Goal: Entertainment & Leisure: Consume media (video, audio)

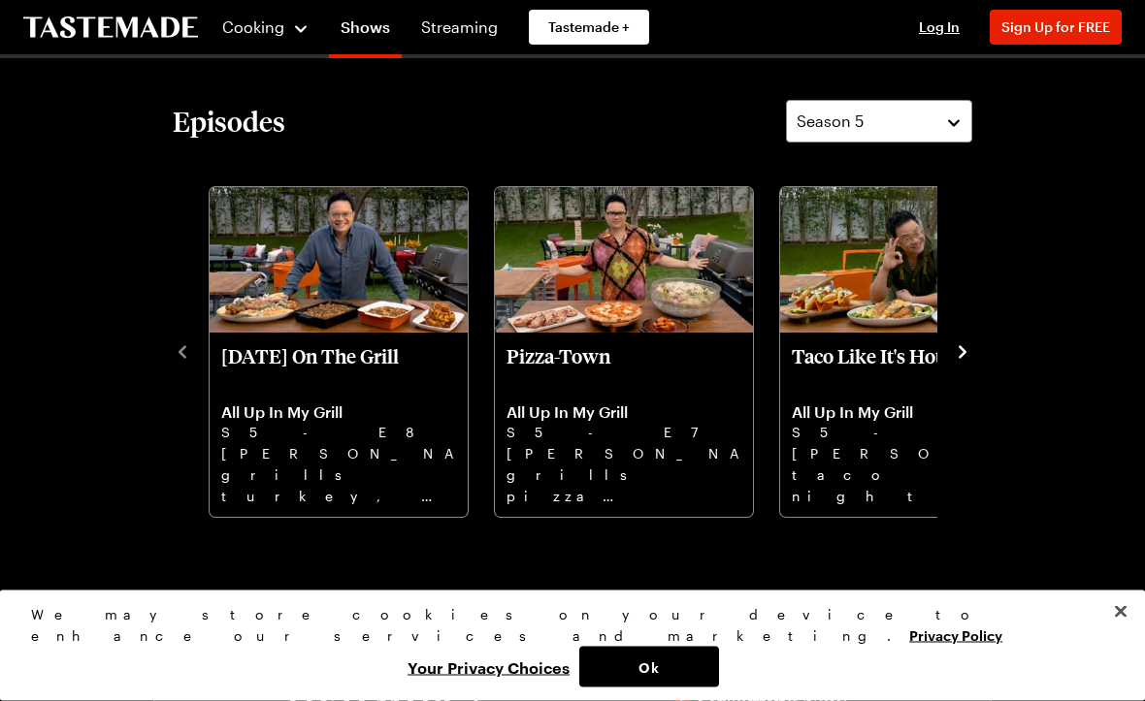
scroll to position [469, 0]
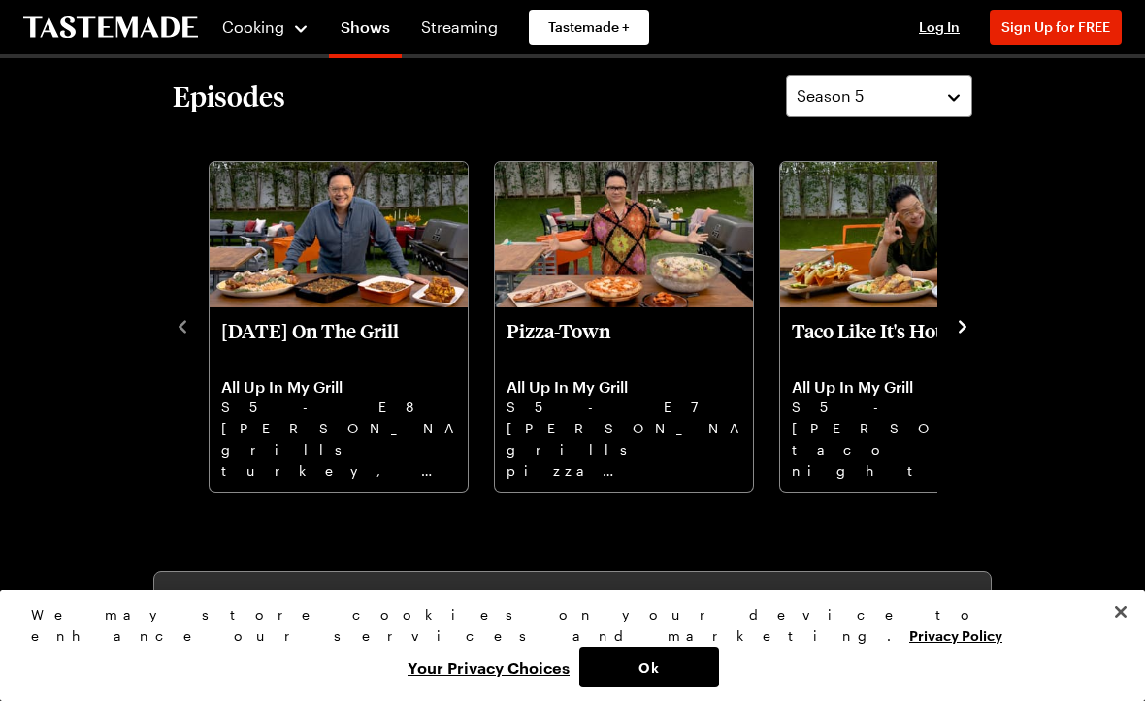
click at [969, 327] on icon "navigate to next item" at bounding box center [962, 326] width 19 height 19
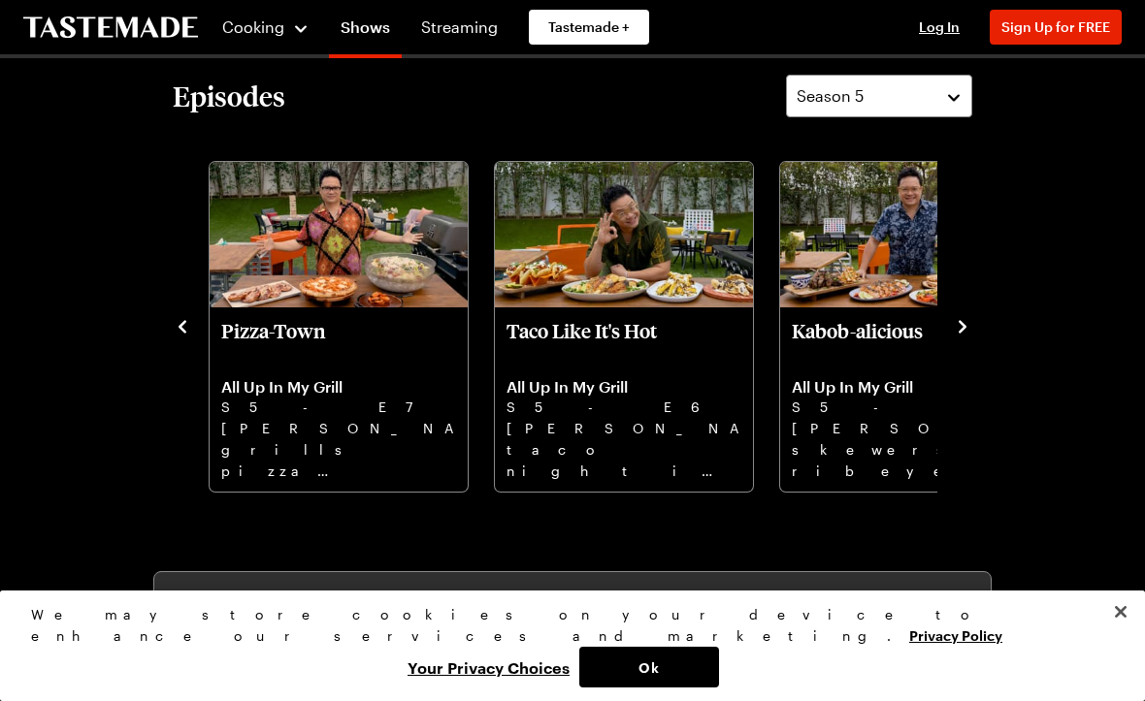
click at [990, 320] on div "Episodes Season 5 [DATE] On The Grill All Up In My Grill S5 - E8 [PERSON_NAME] …" at bounding box center [572, 284] width 838 height 419
click at [969, 330] on icon "navigate to next item" at bounding box center [962, 326] width 19 height 19
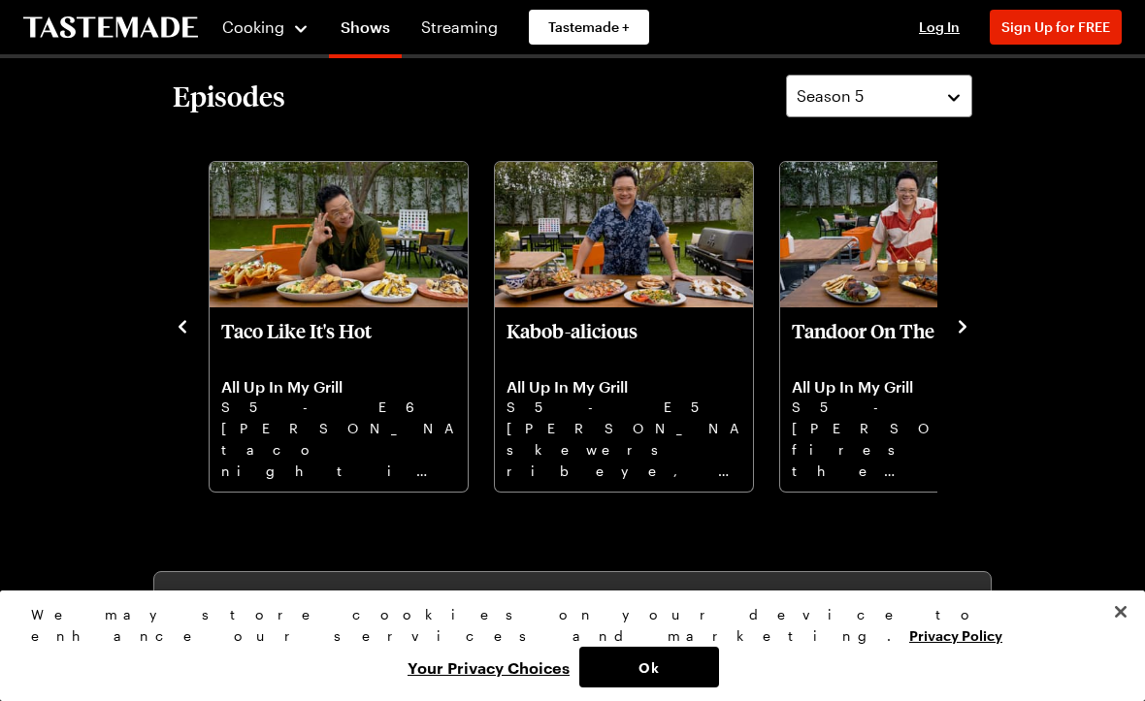
click at [986, 322] on div "Episodes Season 5 [DATE] On The Grill All Up In My Grill S5 - E8 [PERSON_NAME] …" at bounding box center [572, 284] width 838 height 419
click at [962, 321] on icon "navigate to next item" at bounding box center [962, 326] width 19 height 19
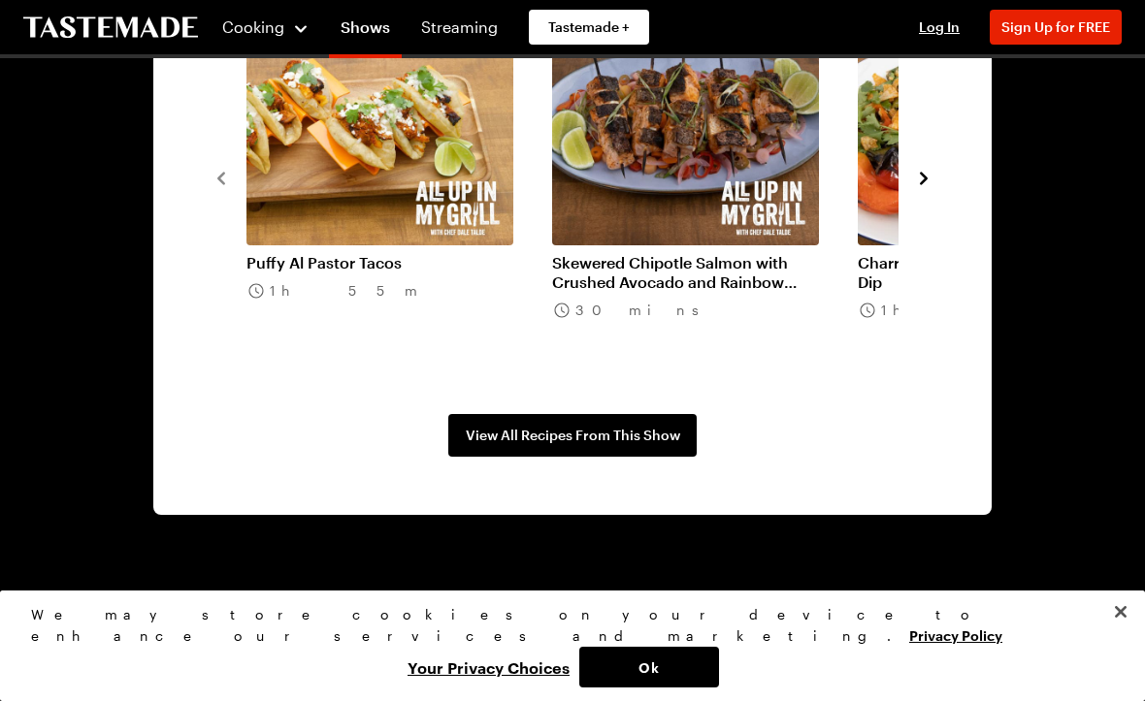
scroll to position [1558, 0]
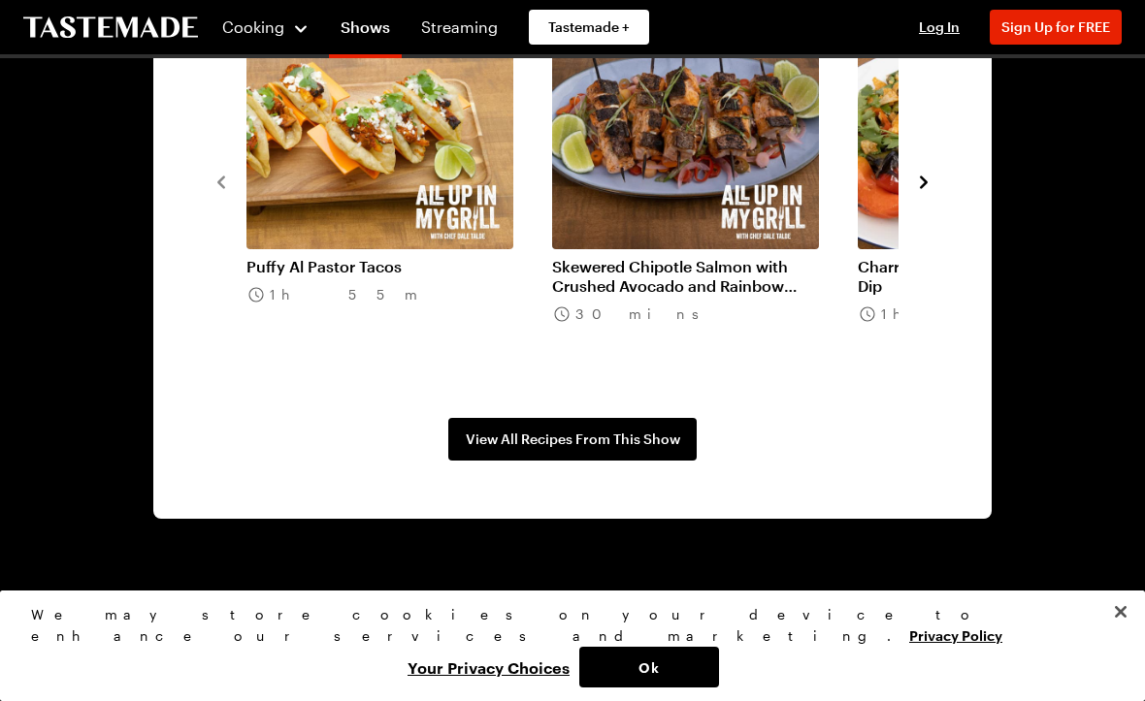
click at [605, 437] on span "View All Recipes From This Show" at bounding box center [573, 439] width 214 height 19
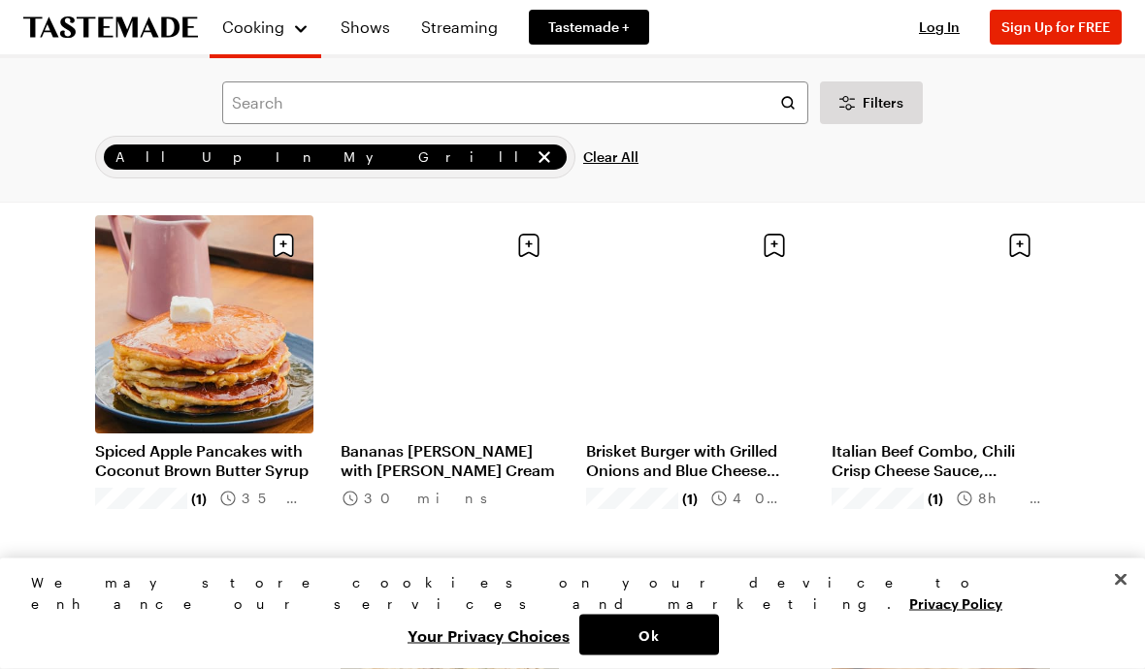
scroll to position [837, 0]
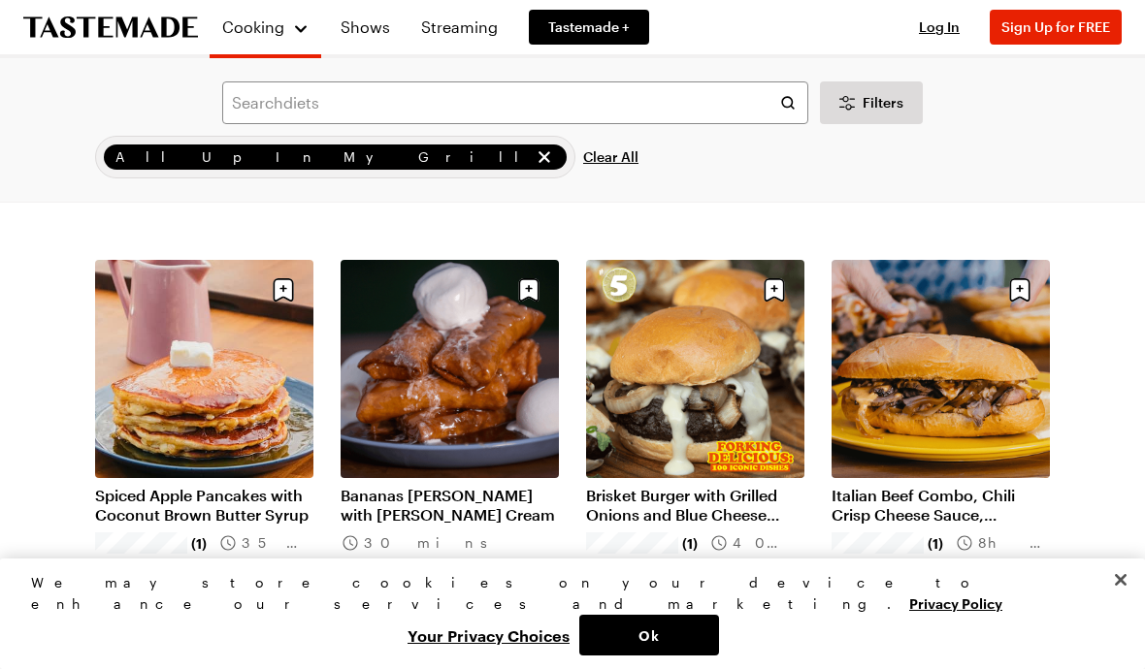
click at [921, 494] on link "Italian Beef Combo, Chili Crisp Cheese Sauce, Giardiniera" at bounding box center [940, 505] width 218 height 39
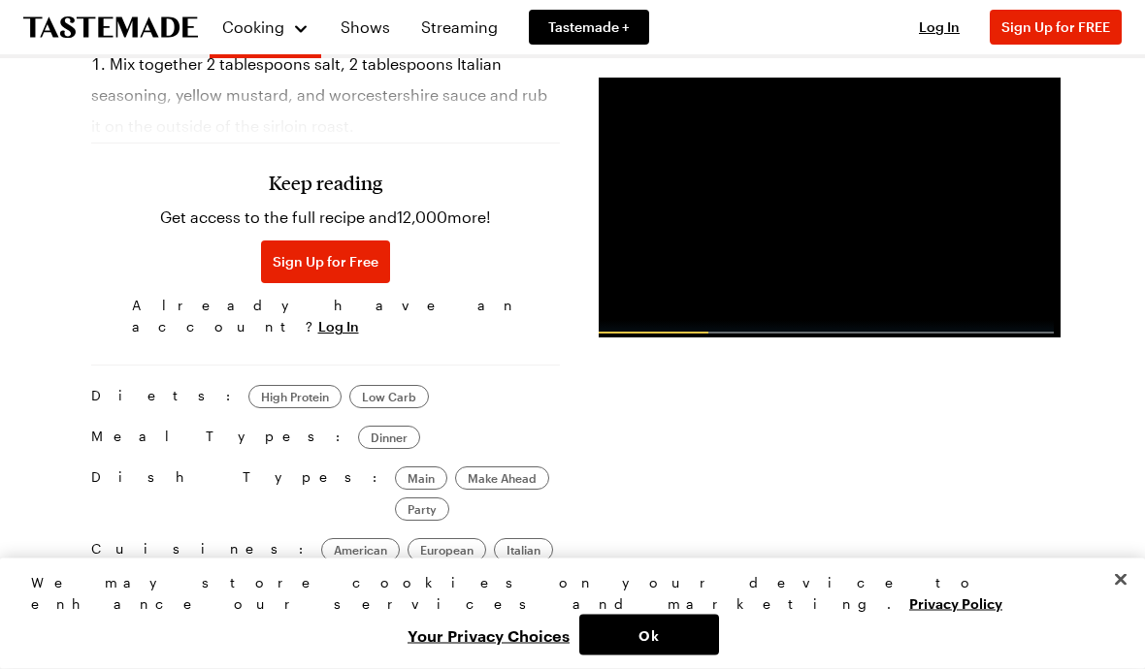
scroll to position [1662, 0]
